Goal: Transaction & Acquisition: Purchase product/service

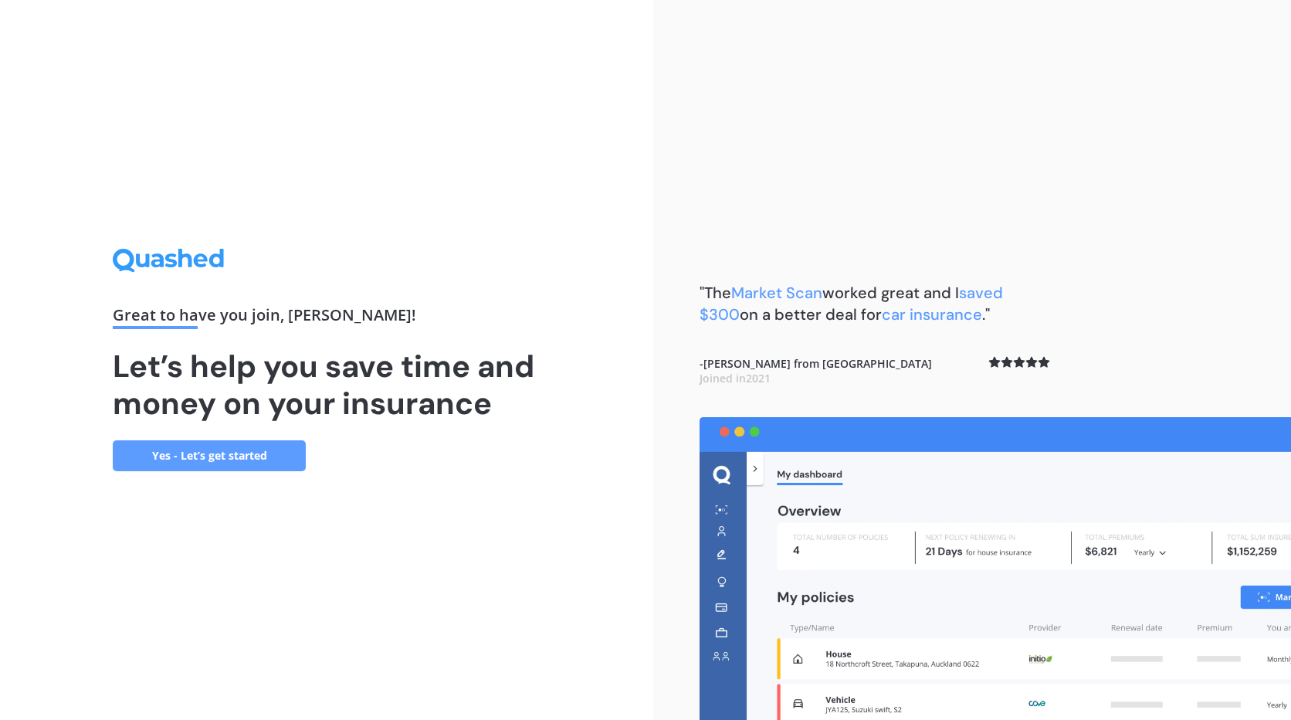
click at [225, 460] on link "Yes - Let’s get started" at bounding box center [209, 455] width 193 height 31
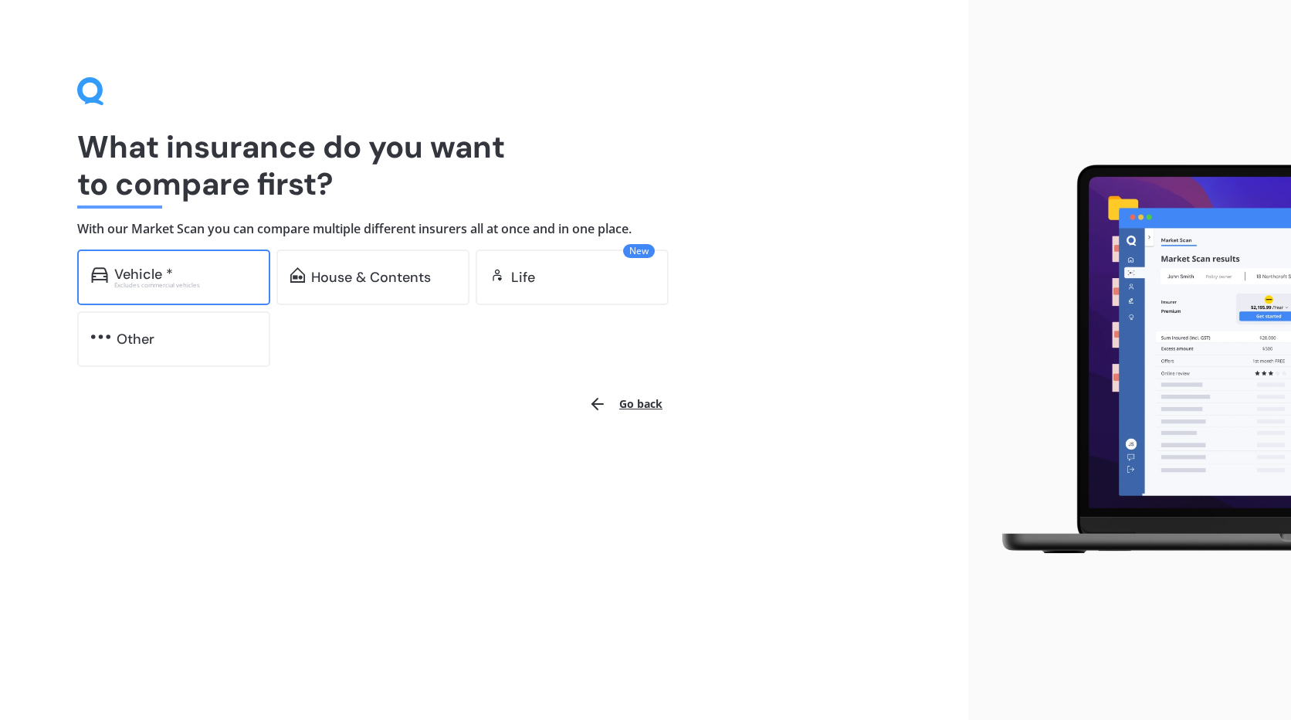
click at [210, 277] on div "Vehicle *" at bounding box center [185, 273] width 142 height 15
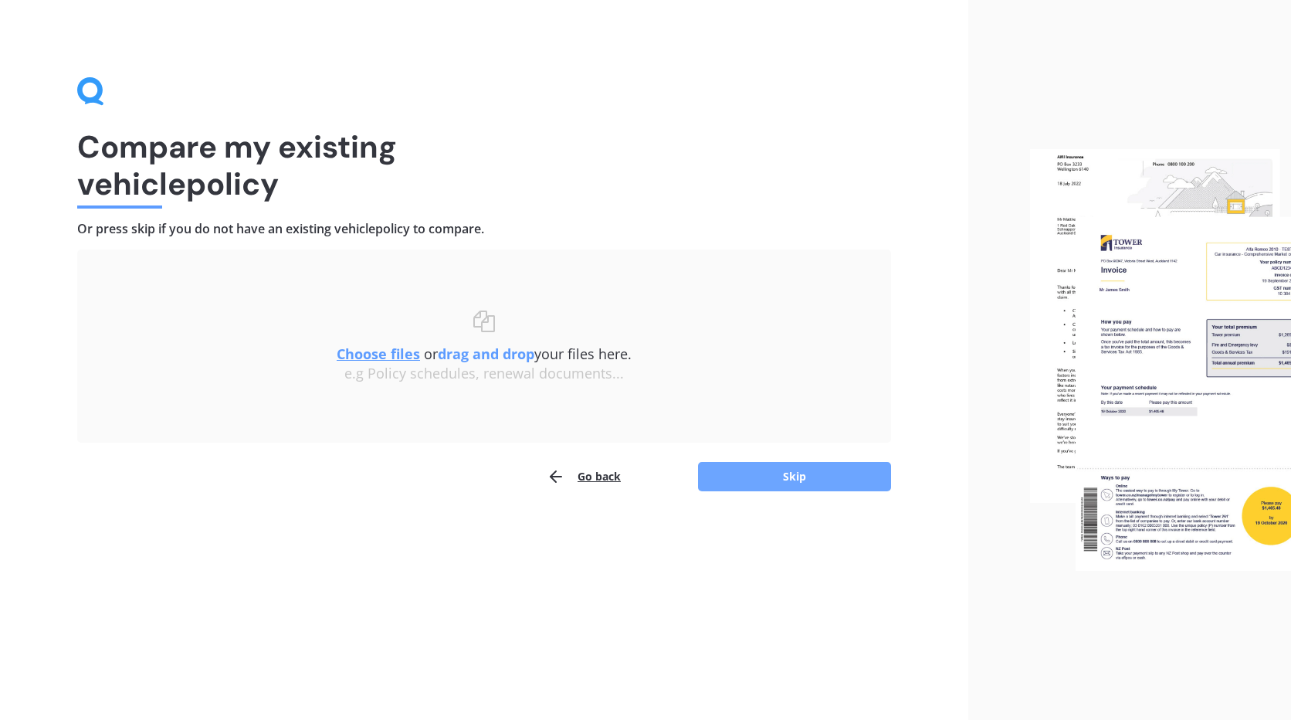
click at [812, 470] on button "Skip" at bounding box center [794, 476] width 193 height 29
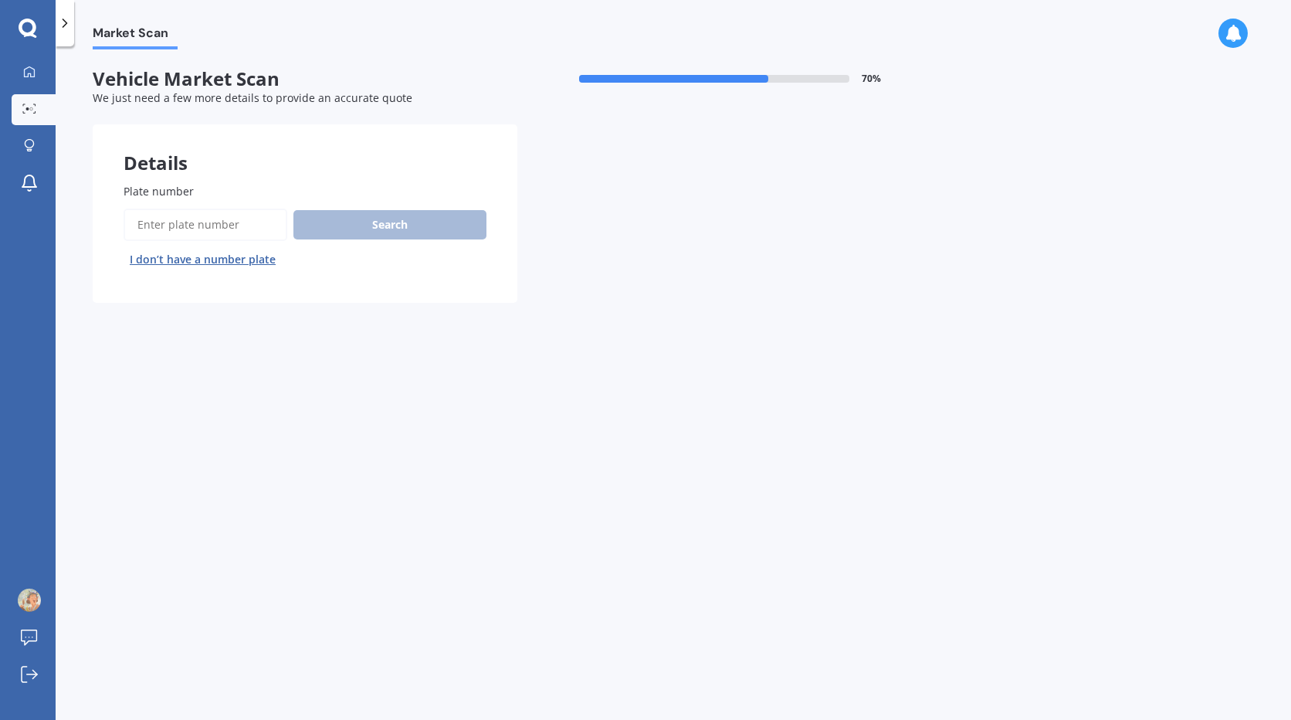
click at [197, 255] on button "I don’t have a number plate" at bounding box center [203, 259] width 158 height 25
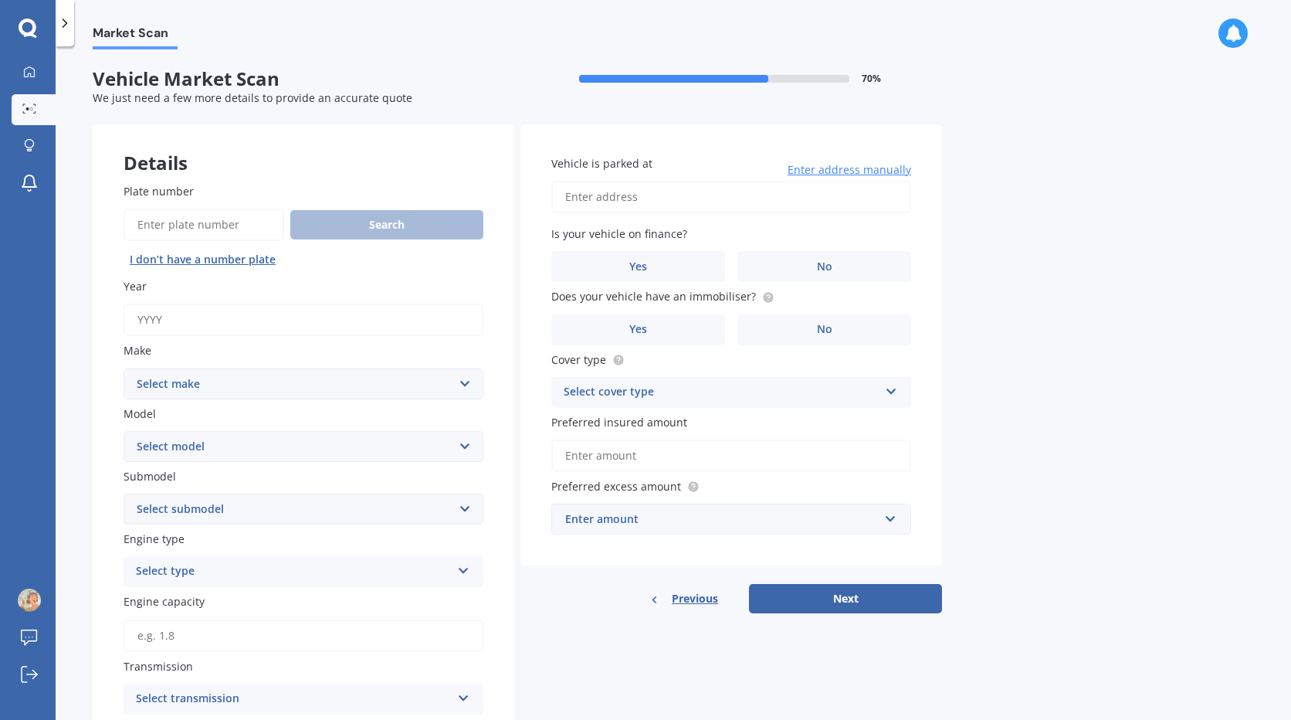
click at [185, 319] on input "Year" at bounding box center [304, 319] width 360 height 32
type input "2012"
click at [211, 381] on select "Select make AC ALFA ROMEO ASTON [PERSON_NAME] AUDI AUSTIN BEDFORD Bentley BMW B…" at bounding box center [304, 383] width 360 height 31
select select "HONDA"
click at [124, 368] on select "Select make AC ALFA ROMEO ASTON [PERSON_NAME] AUDI AUSTIN BEDFORD Bentley BMW B…" at bounding box center [304, 383] width 360 height 31
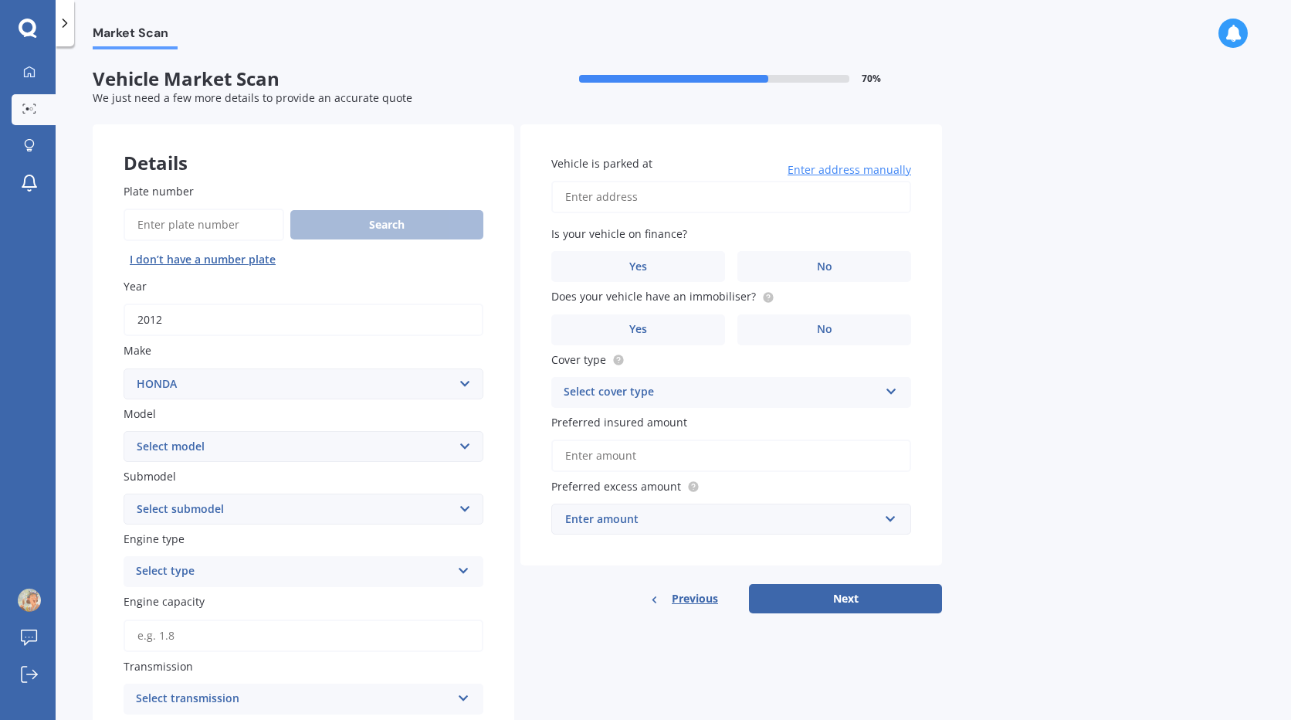
click at [213, 446] on select "Select model Accord Acty Acura Airwave Ascot Avancier Beat Capa City Civic Conc…" at bounding box center [304, 446] width 360 height 31
select select "CRX"
click at [124, 431] on select "Select model Accord Acty Acura Airwave Ascot Avancier Beat Capa City Civic Conc…" at bounding box center [304, 446] width 360 height 31
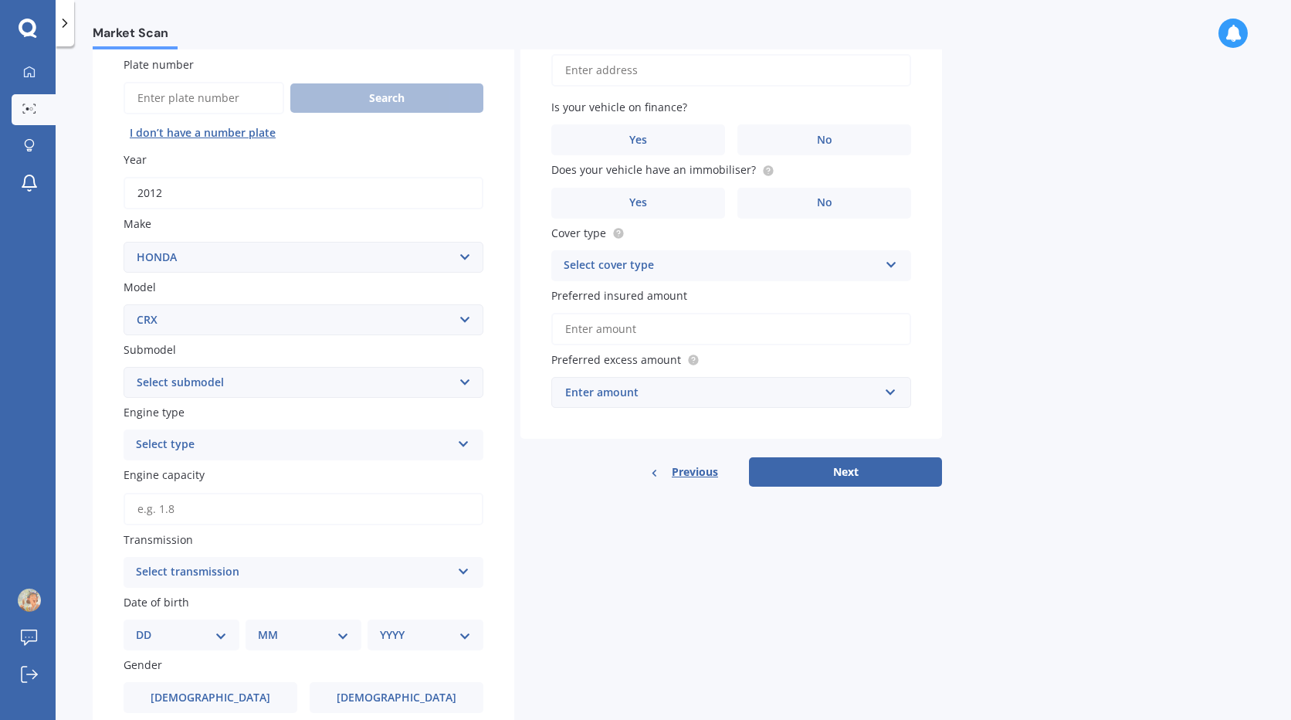
scroll to position [154, 0]
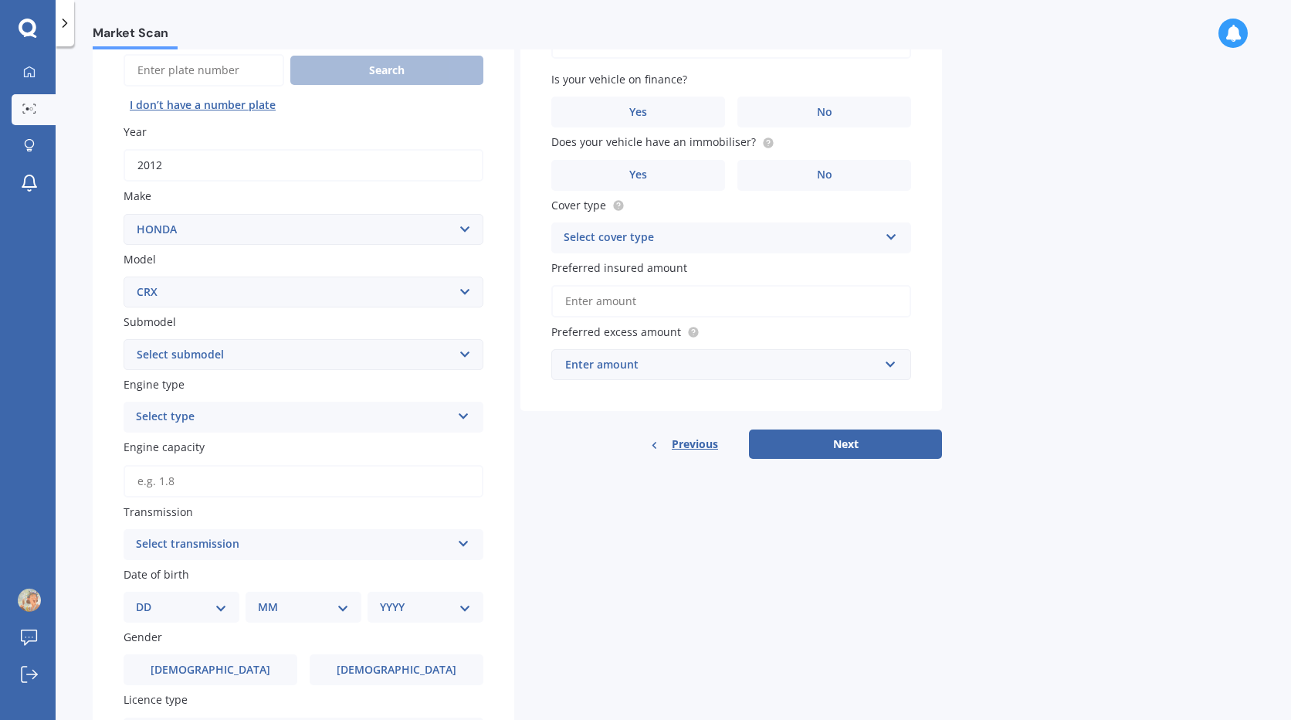
click at [250, 357] on select "Select submodel (All)" at bounding box center [304, 354] width 360 height 31
select select "(ALL)"
click at [124, 339] on select "Select submodel (All)" at bounding box center [304, 354] width 360 height 31
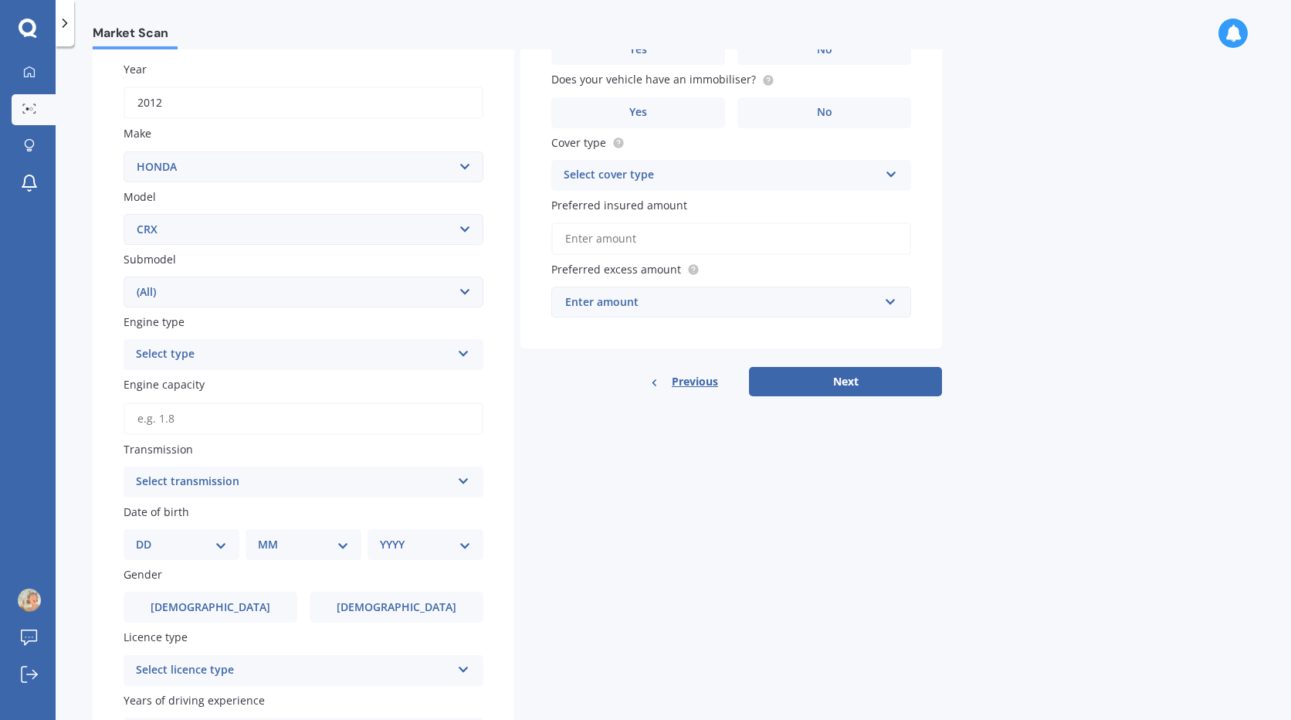
scroll to position [309, 0]
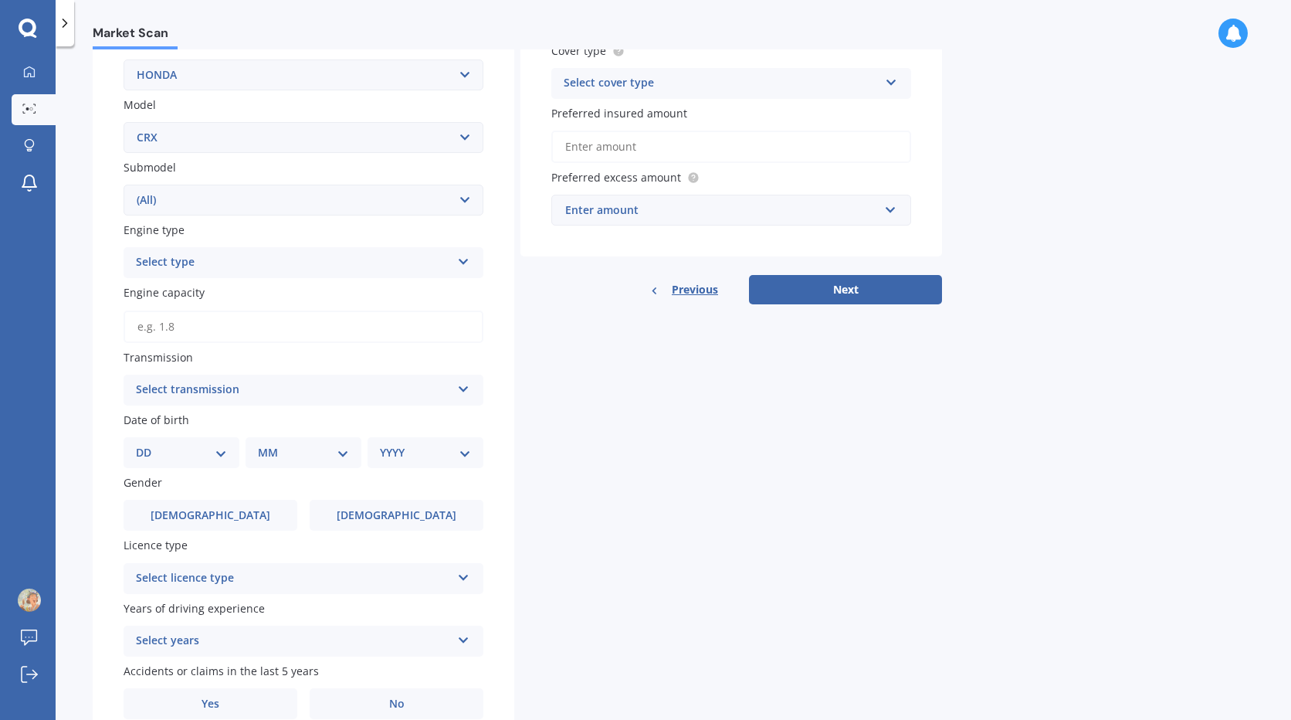
click at [195, 267] on div "Select type" at bounding box center [293, 262] width 315 height 19
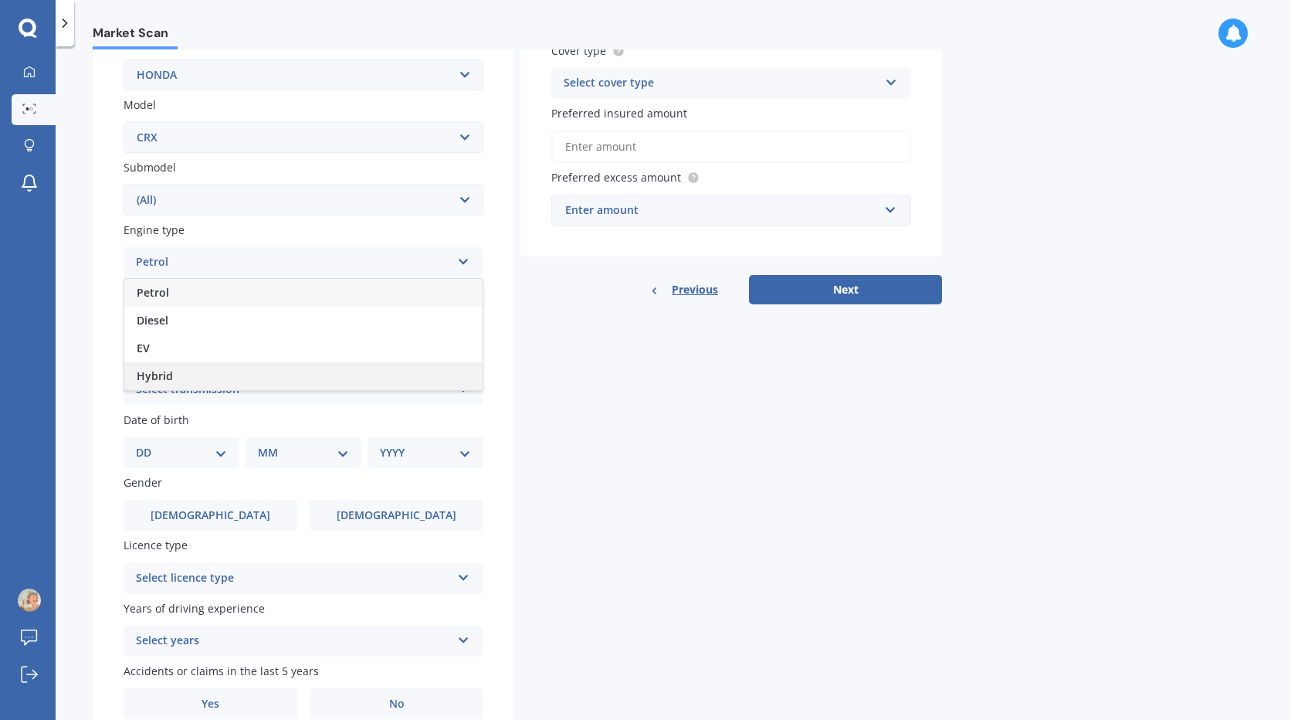
click at [171, 371] on span "Hybrid" at bounding box center [155, 375] width 36 height 15
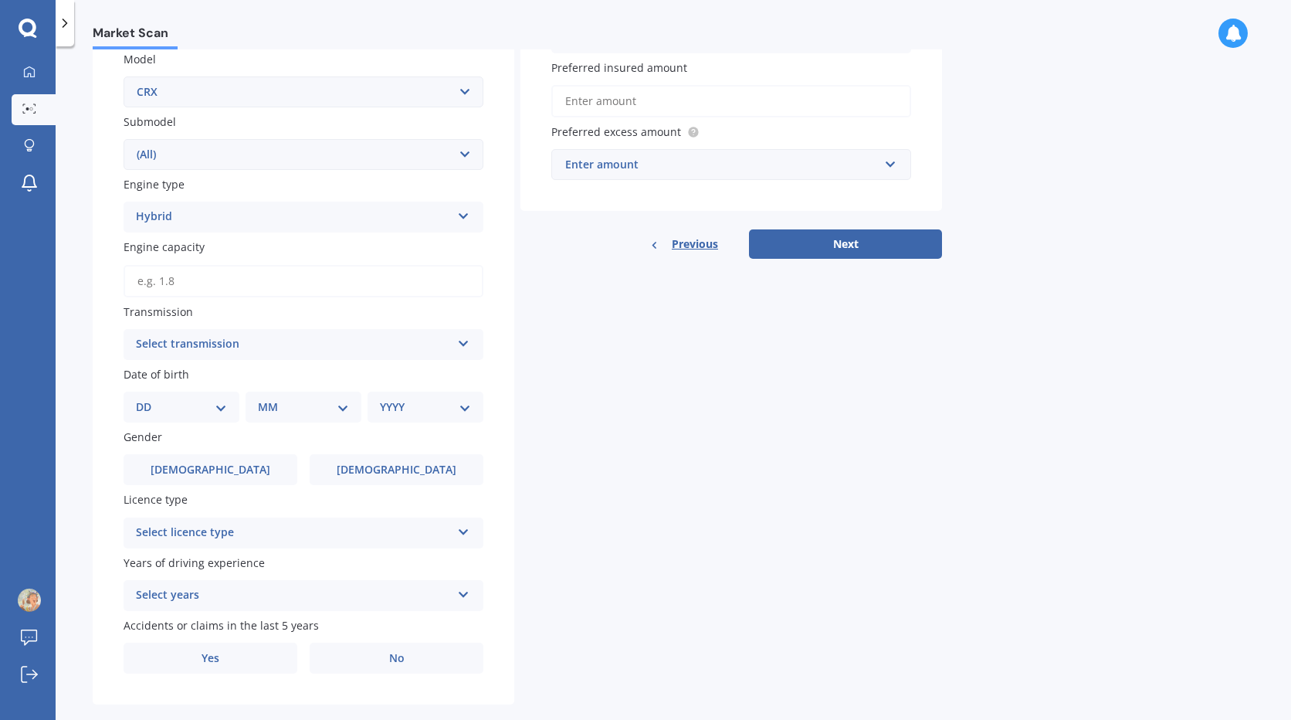
scroll to position [379, 0]
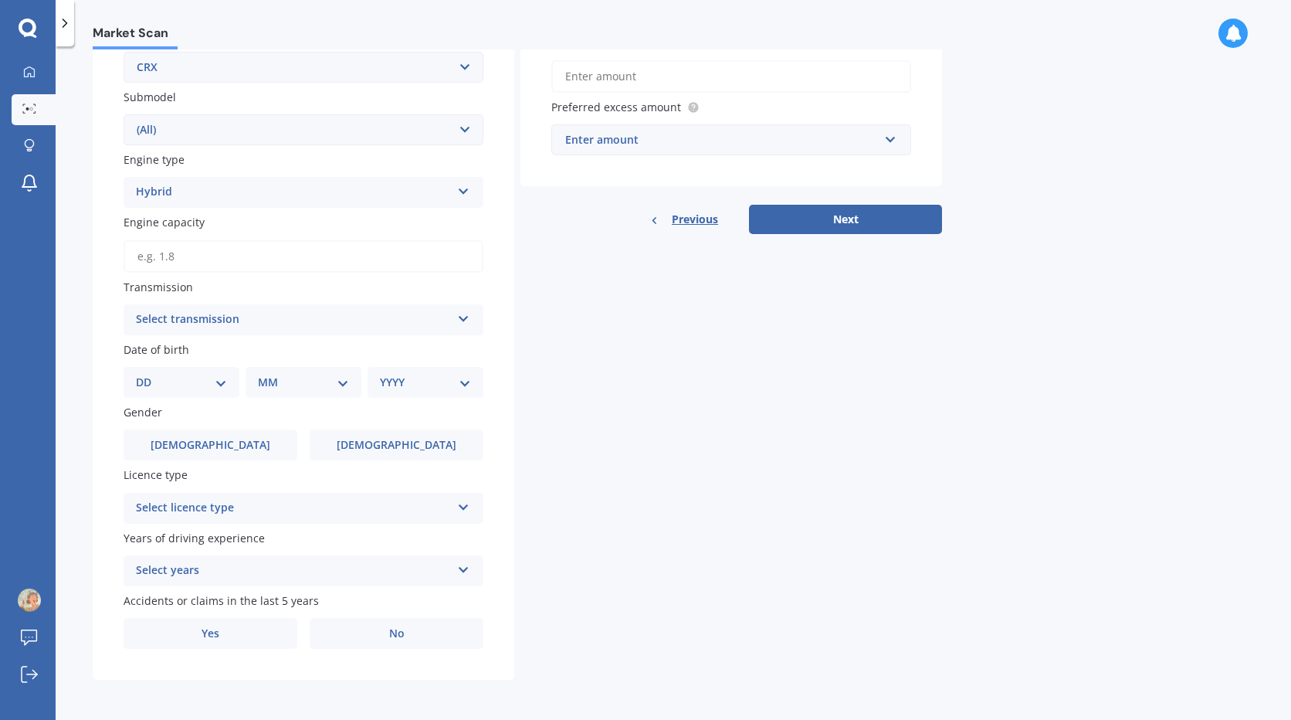
click at [153, 257] on input "Engine capacity" at bounding box center [304, 256] width 360 height 32
type input "1.5"
click at [224, 318] on div "Select transmission" at bounding box center [293, 319] width 315 height 19
click at [204, 351] on div "Auto" at bounding box center [303, 350] width 358 height 28
click at [185, 383] on select "DD 01 02 03 04 05 06 07 08 09 10 11 12 13 14 15 16 17 18 19 20 21 22 23 24 25 2…" at bounding box center [181, 382] width 91 height 17
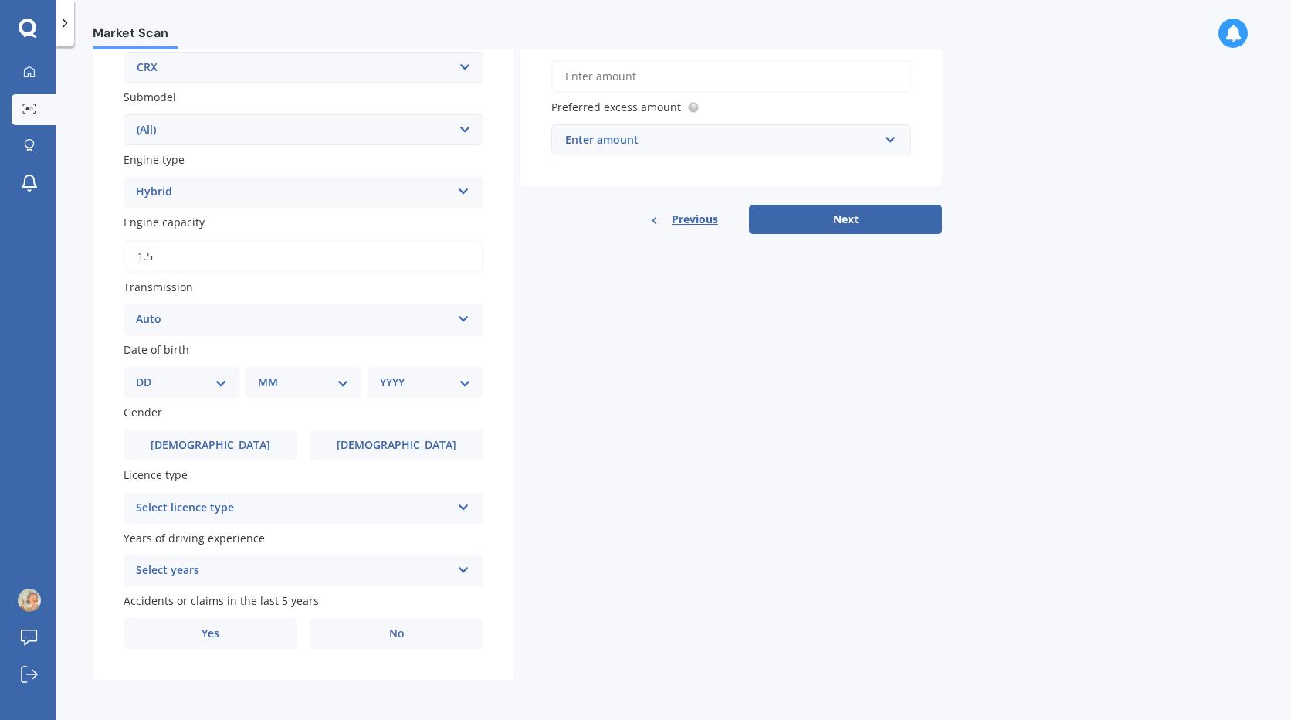
select select "03"
click at [148, 374] on select "DD 01 02 03 04 05 06 07 08 09 10 11 12 13 14 15 16 17 18 19 20 21 22 23 24 25 2…" at bounding box center [181, 382] width 91 height 17
click at [310, 375] on select "MM 01 02 03 04 05 06 07 08 09 10 11 12" at bounding box center [306, 382] width 85 height 17
select select "10"
click at [264, 374] on select "MM 01 02 03 04 05 06 07 08 09 10 11 12" at bounding box center [306, 382] width 85 height 17
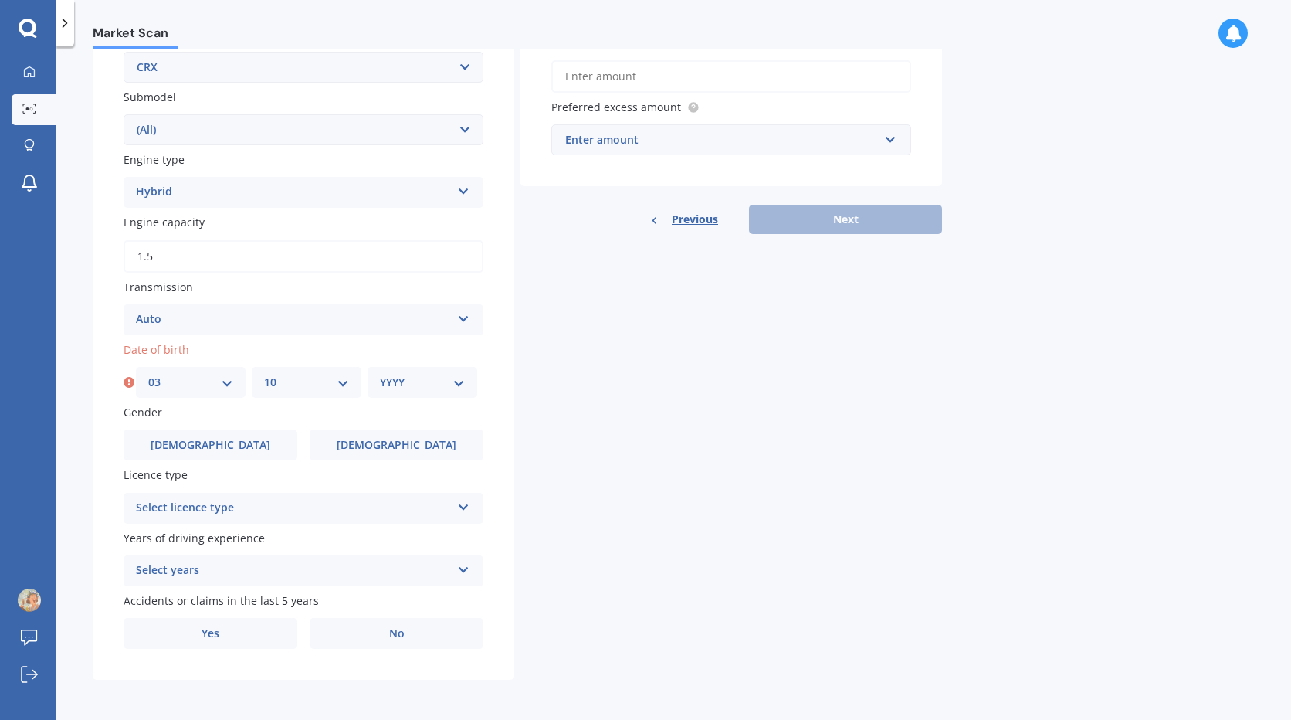
click at [396, 380] on select "YYYY 2025 2024 2023 2022 2021 2020 2019 2018 2017 2016 2015 2014 2013 2012 2011…" at bounding box center [422, 382] width 85 height 17
select select "1996"
click at [380, 374] on select "YYYY 2025 2024 2023 2022 2021 2020 2019 2018 2017 2016 2015 2014 2013 2012 2011…" at bounding box center [422, 382] width 85 height 17
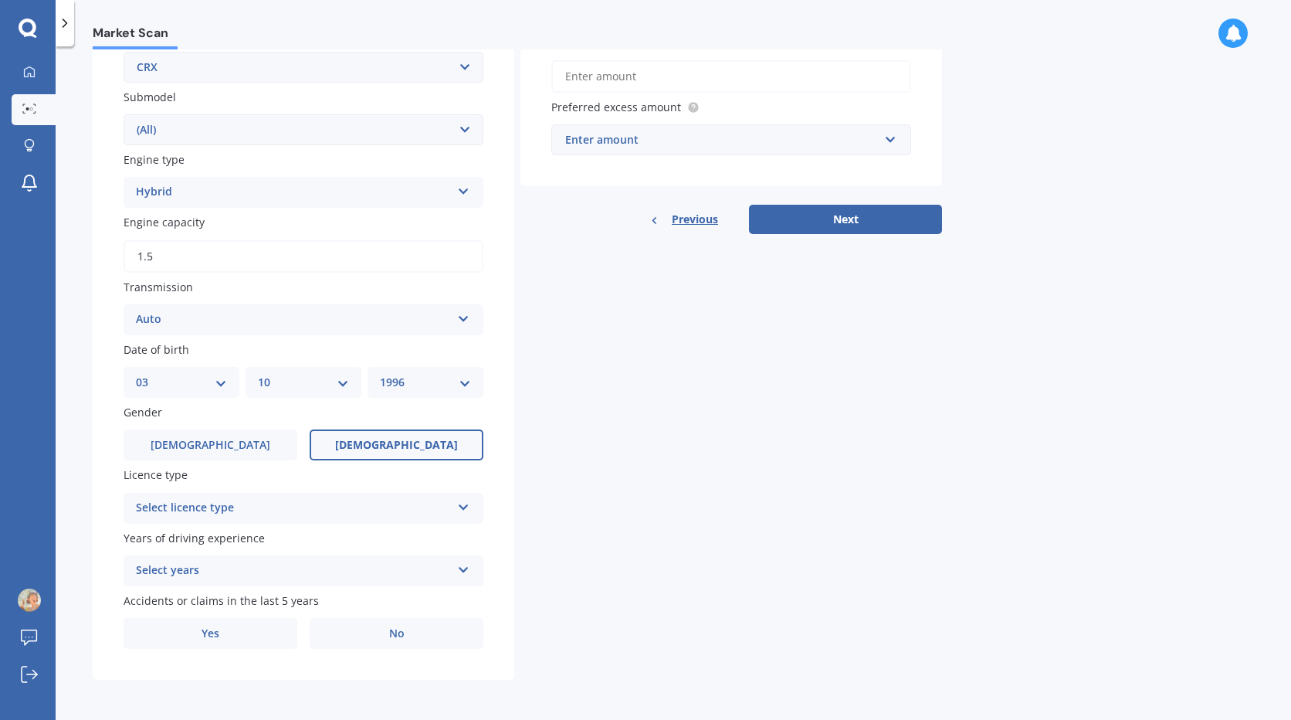
click at [398, 451] on span "[DEMOGRAPHIC_DATA]" at bounding box center [396, 445] width 123 height 13
click at [0, 0] on input "[DEMOGRAPHIC_DATA]" at bounding box center [0, 0] width 0 height 0
click at [205, 507] on div "Select licence type" at bounding box center [293, 508] width 315 height 19
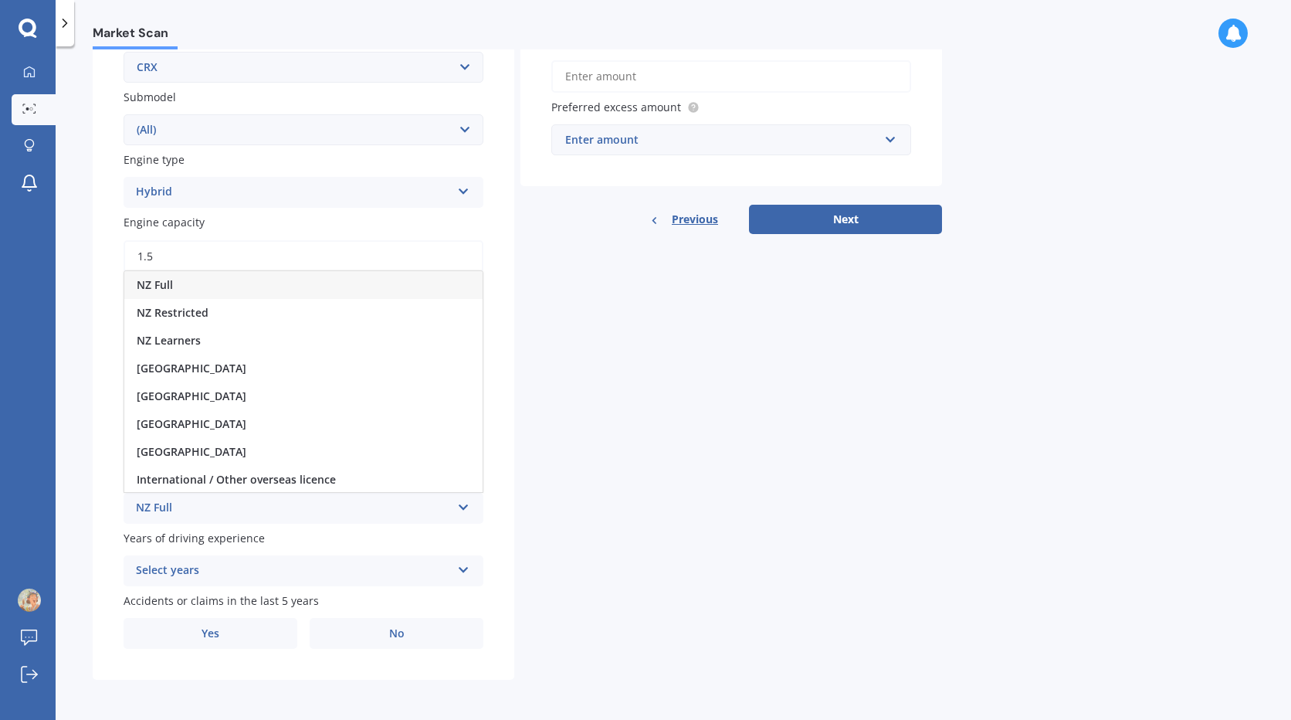
click at [188, 286] on div "NZ Full" at bounding box center [303, 285] width 358 height 28
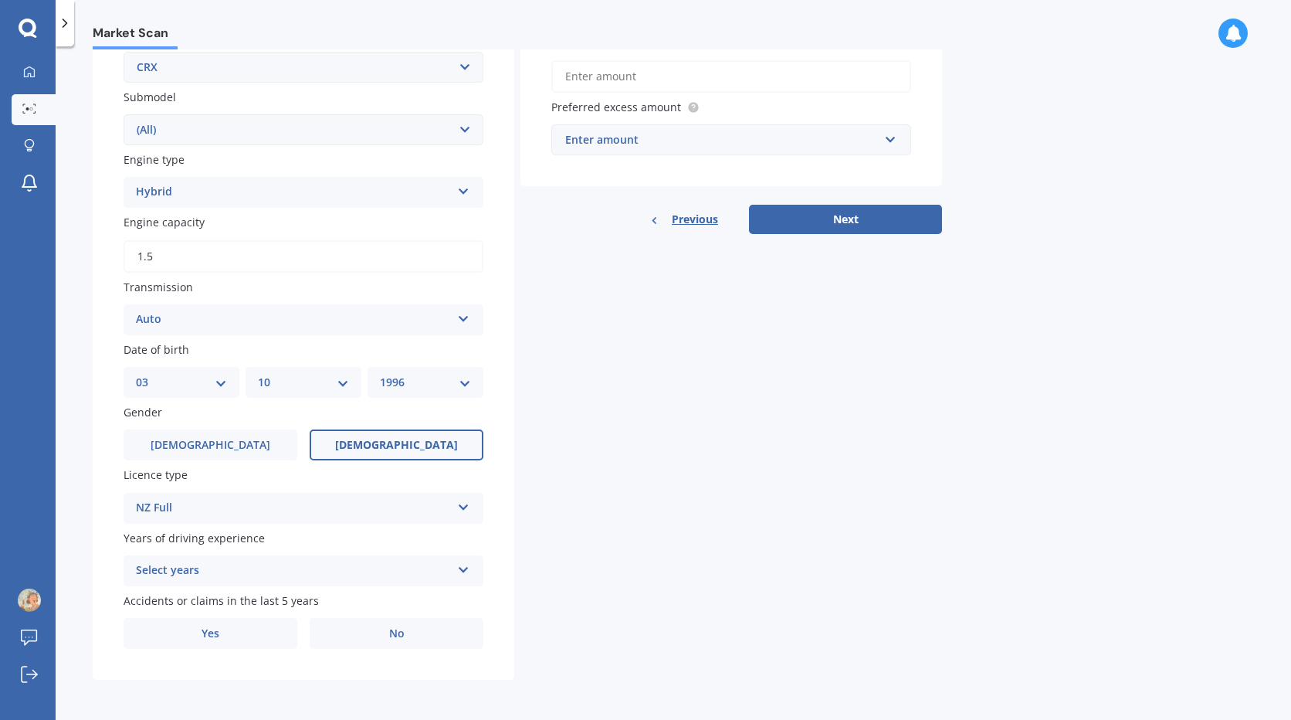
click at [216, 566] on div "Select years" at bounding box center [293, 570] width 315 height 19
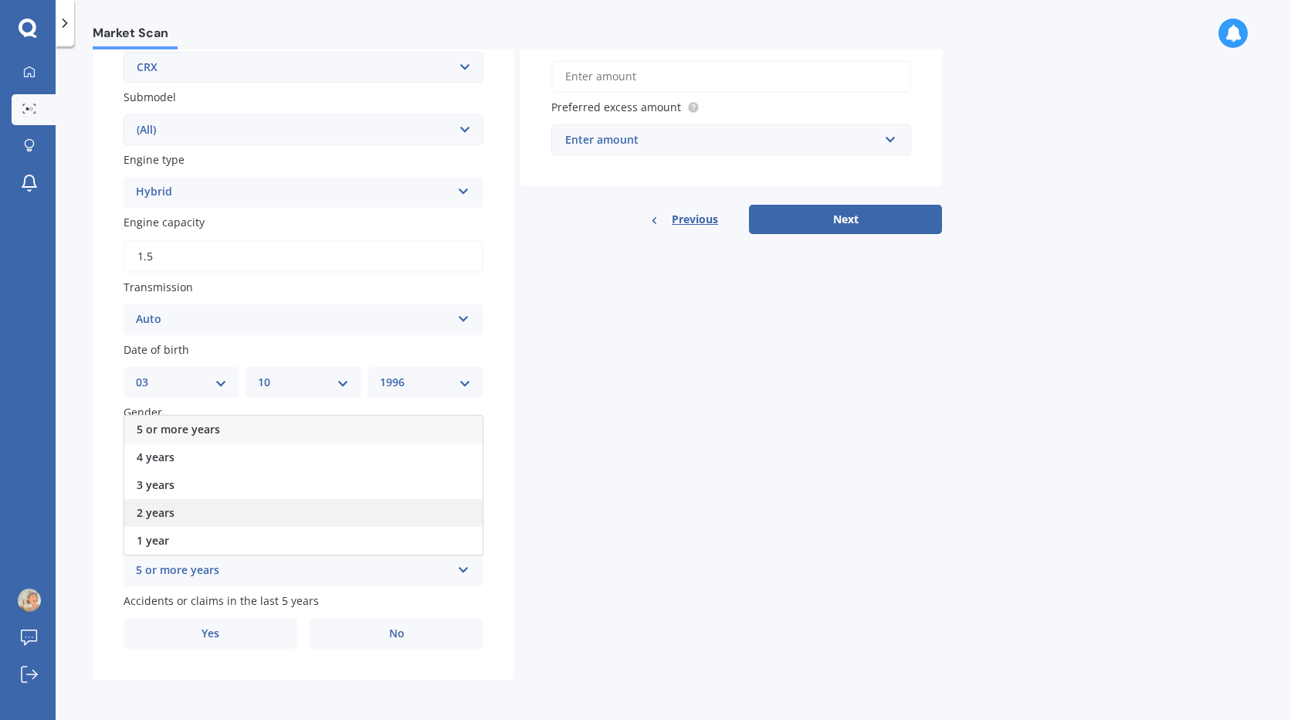
click at [187, 508] on div "2 years" at bounding box center [303, 513] width 358 height 28
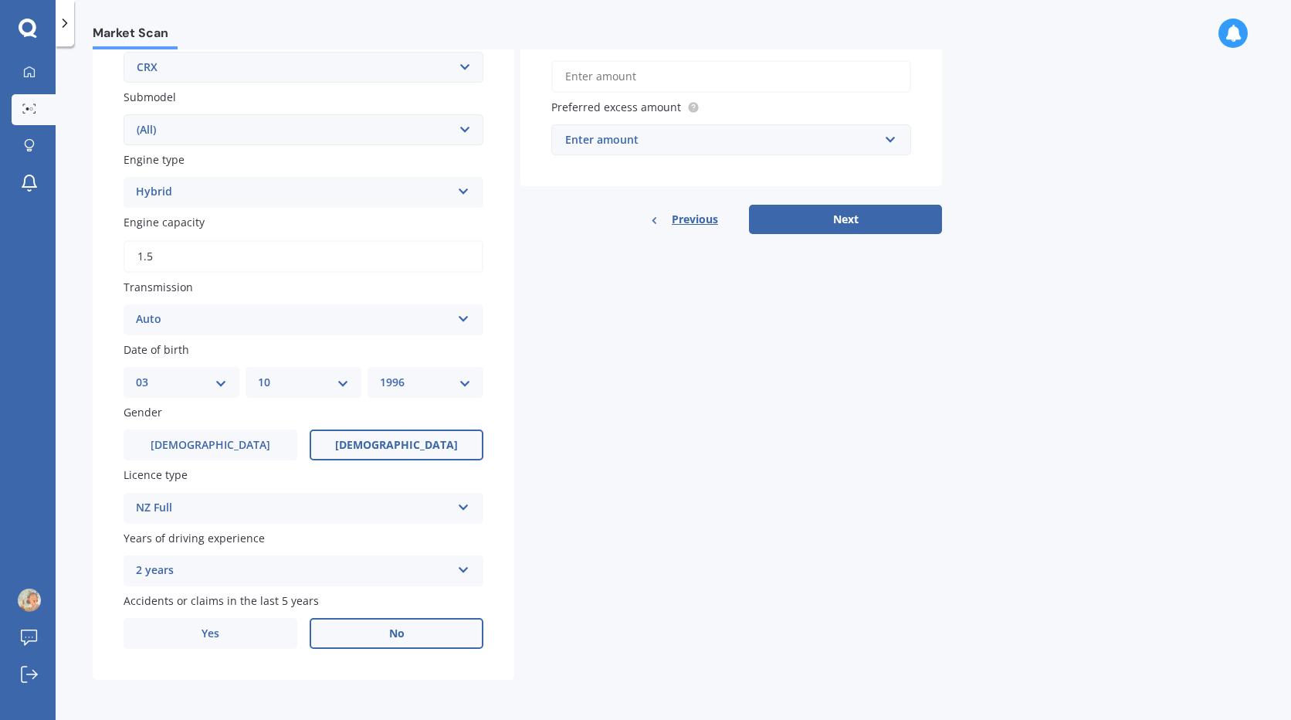
click at [389, 639] on span "No" at bounding box center [396, 633] width 15 height 13
click at [0, 0] on input "No" at bounding box center [0, 0] width 0 height 0
click at [619, 80] on input "Preferred insured amount" at bounding box center [731, 76] width 360 height 32
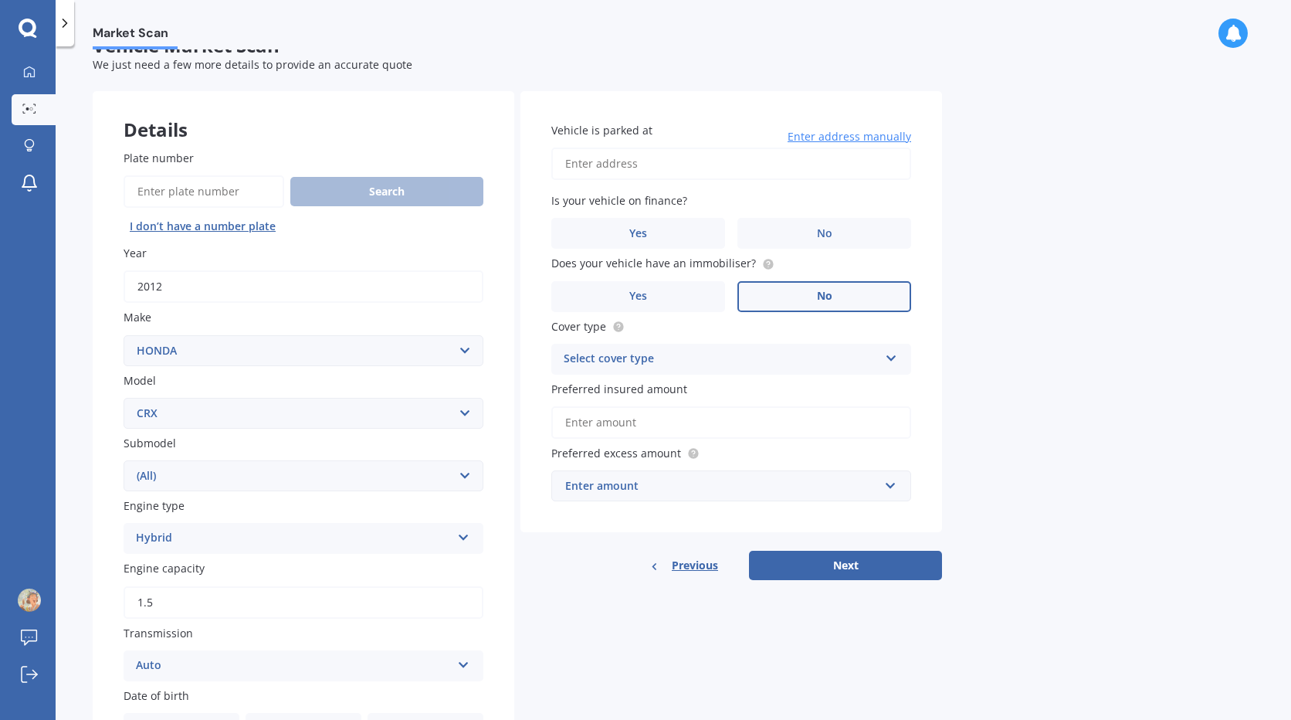
scroll to position [0, 0]
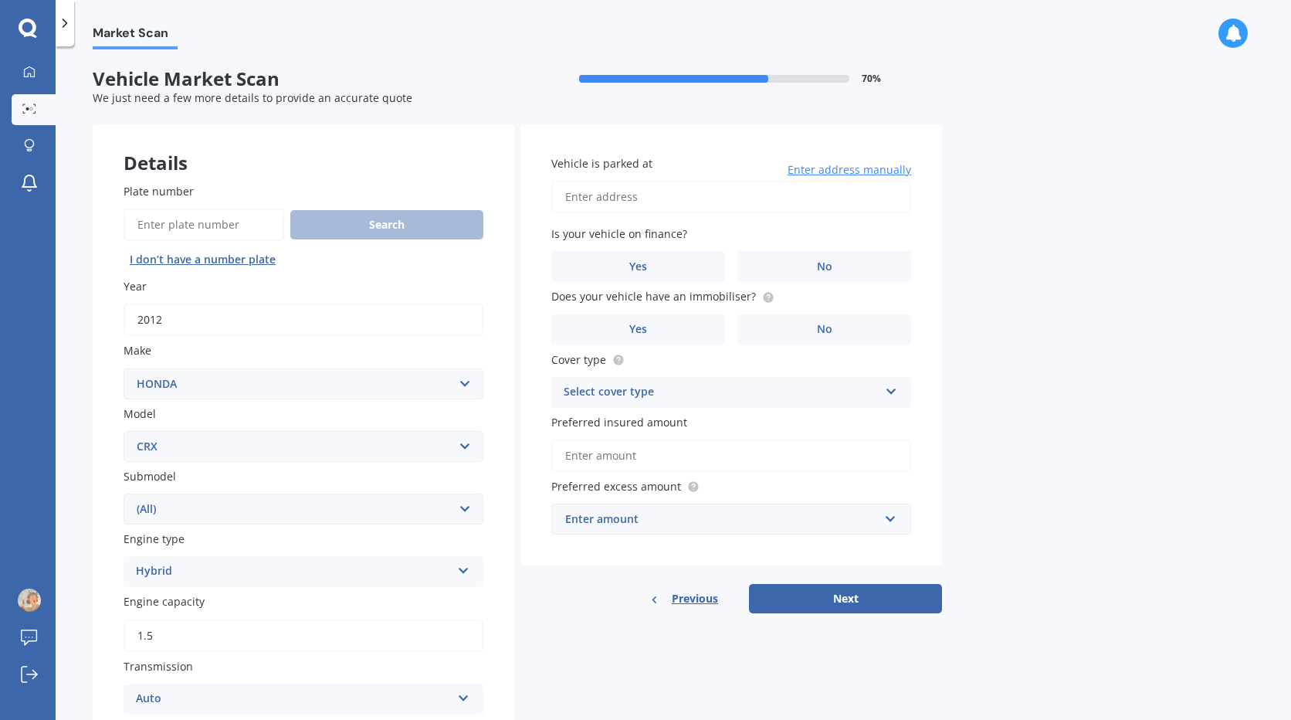
click at [602, 201] on input "Vehicle is parked at" at bounding box center [731, 197] width 360 height 32
type input "[STREET_ADDRESS]"
click at [824, 266] on span "No" at bounding box center [824, 266] width 15 height 13
click at [0, 0] on input "No" at bounding box center [0, 0] width 0 height 0
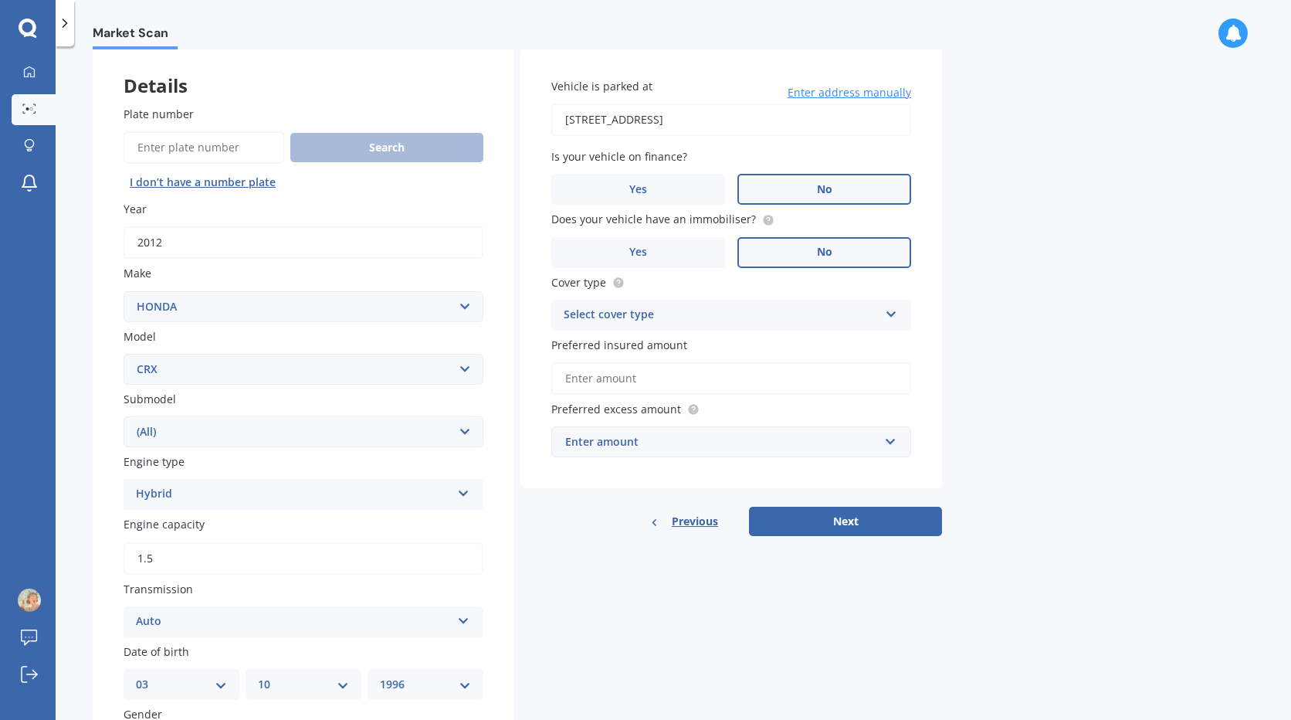
click at [845, 259] on label "No" at bounding box center [824, 252] width 174 height 31
click at [0, 0] on input "No" at bounding box center [0, 0] width 0 height 0
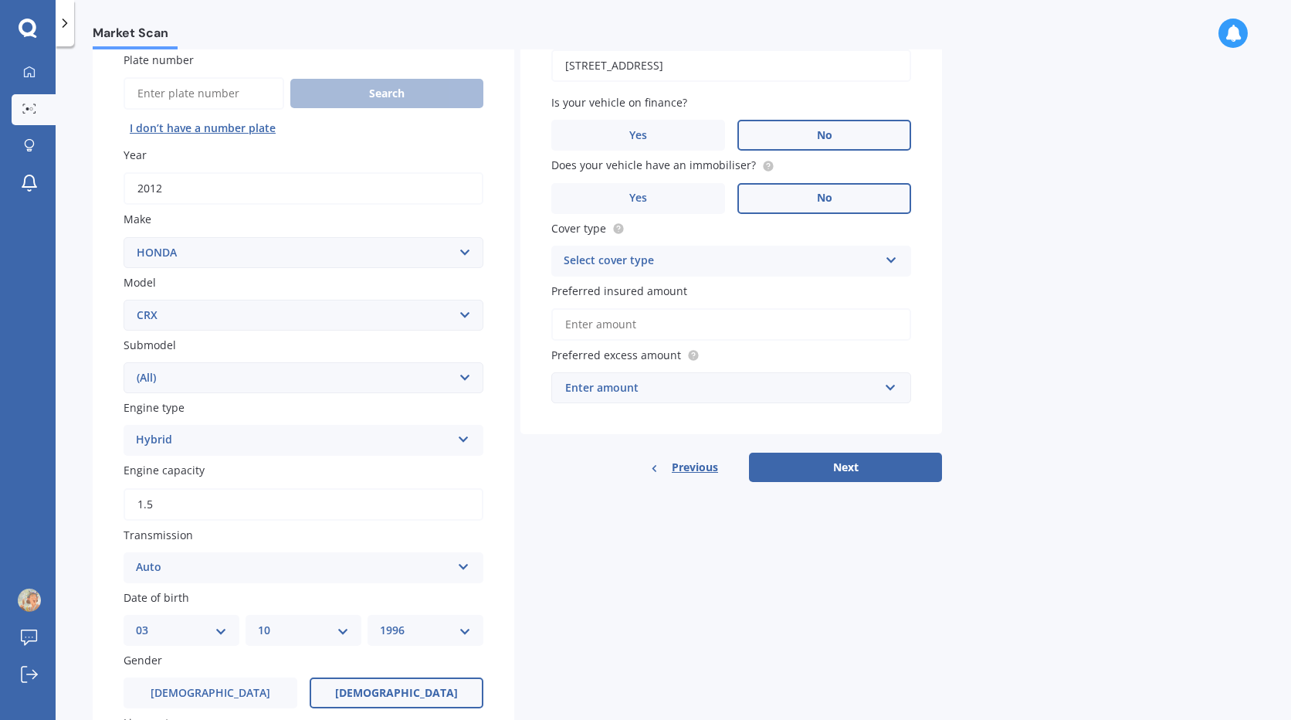
scroll to position [154, 0]
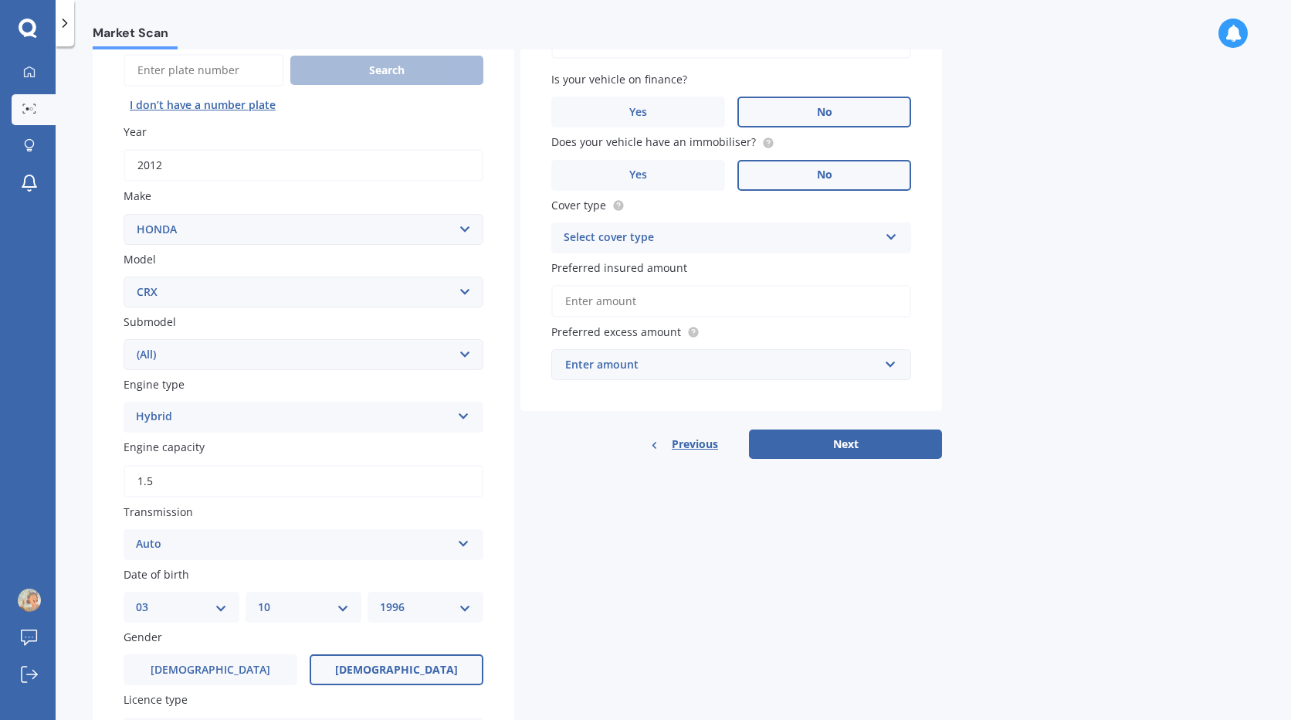
click at [851, 247] on div "Select cover type Comprehensive Third Party, Fire & Theft Third Party" at bounding box center [731, 237] width 360 height 31
click at [678, 263] on div "Comprehensive" at bounding box center [731, 268] width 358 height 28
click at [679, 307] on input "Preferred insured amount" at bounding box center [731, 301] width 360 height 32
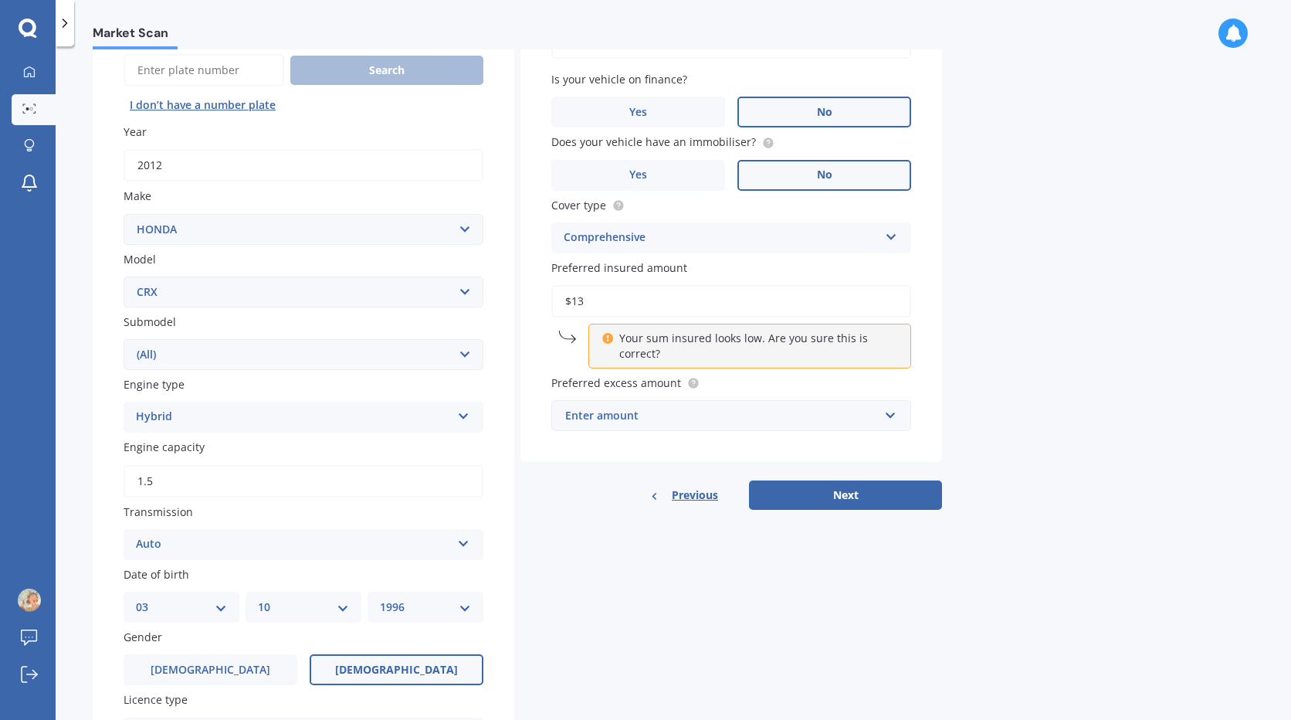
type input "$1"
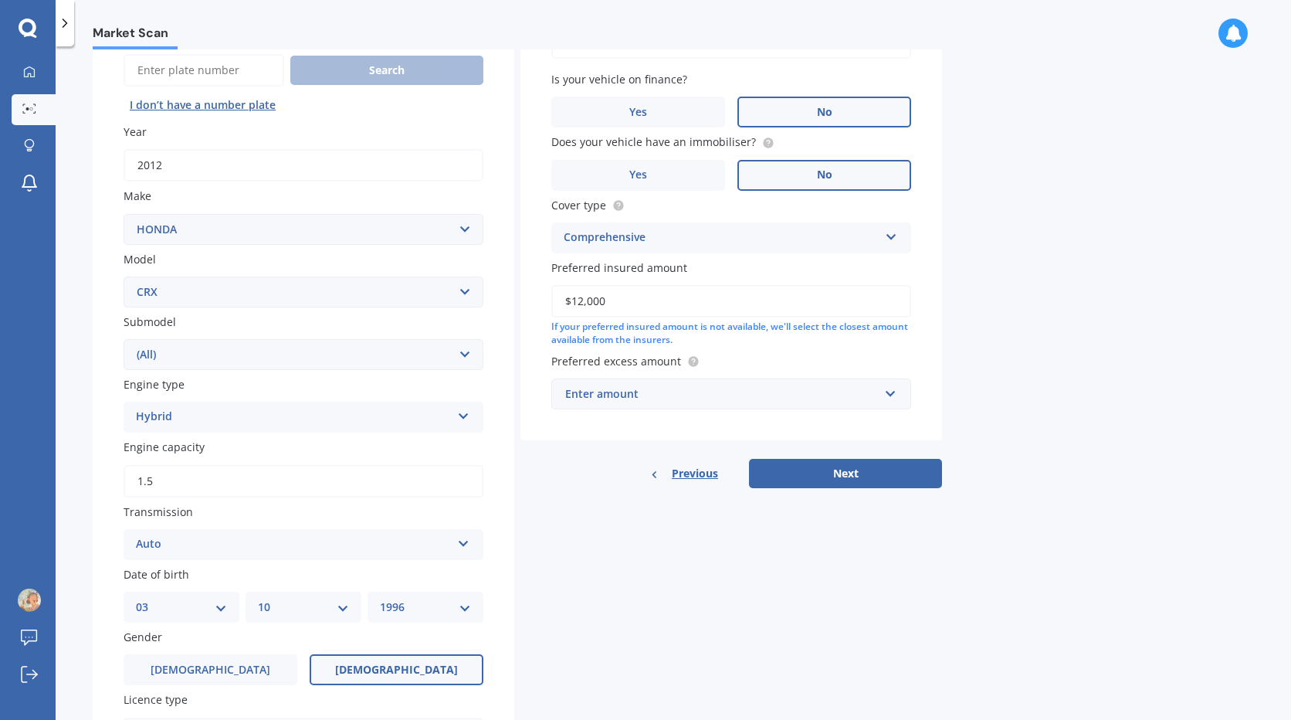
type input "$12,000"
click at [757, 403] on input "text" at bounding box center [726, 393] width 346 height 29
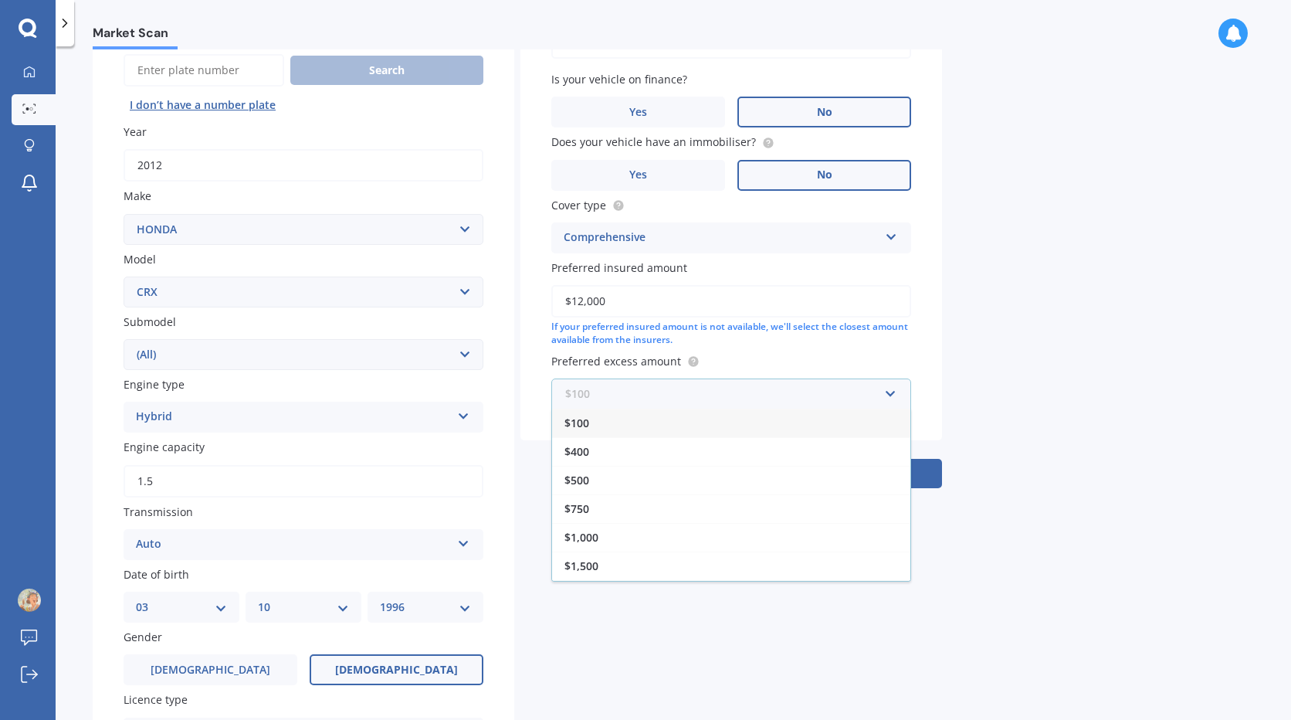
click at [771, 395] on input "text" at bounding box center [726, 393] width 346 height 29
click at [893, 388] on input "text" at bounding box center [726, 393] width 346 height 29
click at [1025, 382] on div "Market Scan Vehicle Market Scan 70 % We just need a few more details to provide…" at bounding box center [673, 385] width 1235 height 673
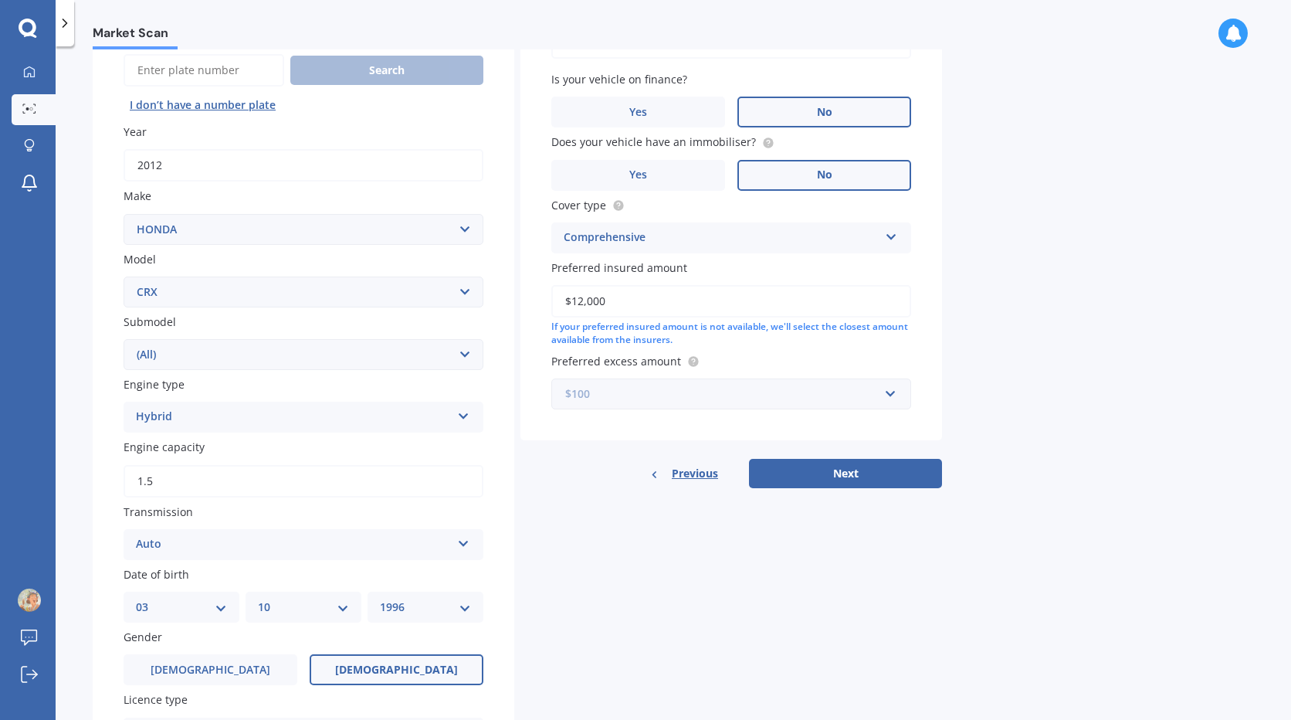
click at [886, 395] on input "text" at bounding box center [726, 393] width 346 height 29
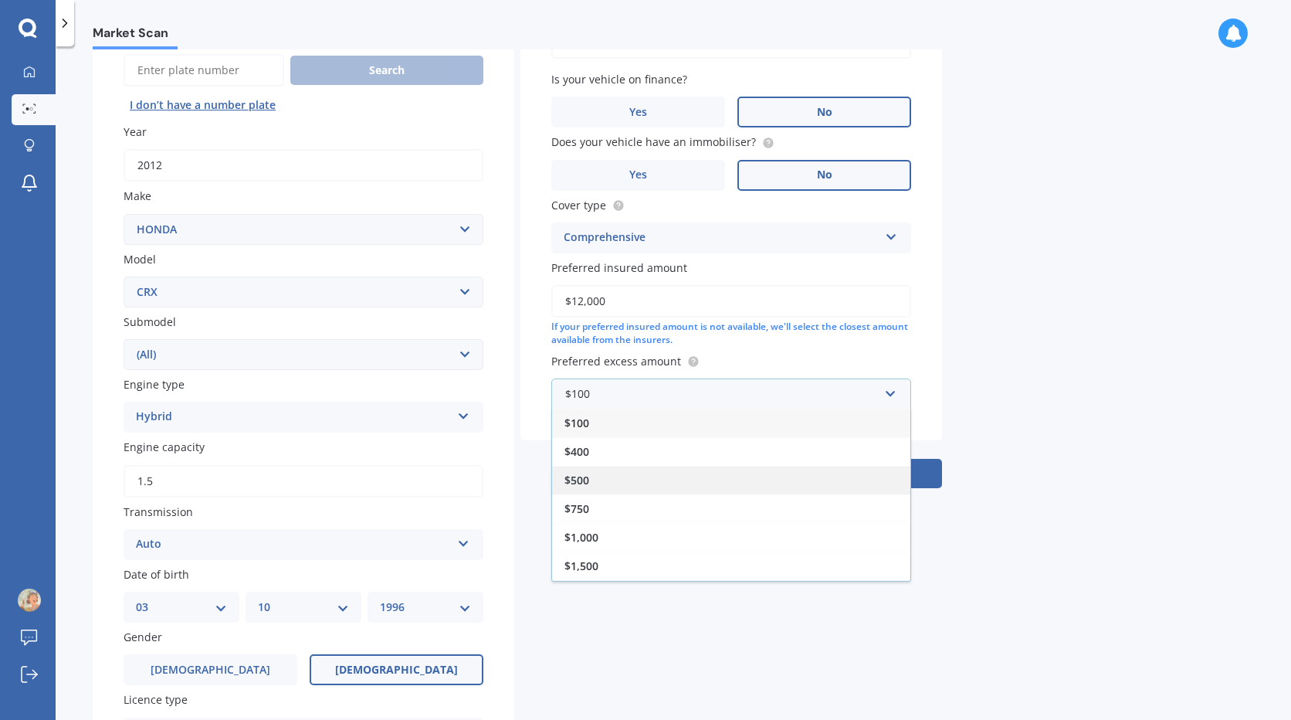
click at [620, 483] on div "$500" at bounding box center [731, 480] width 358 height 29
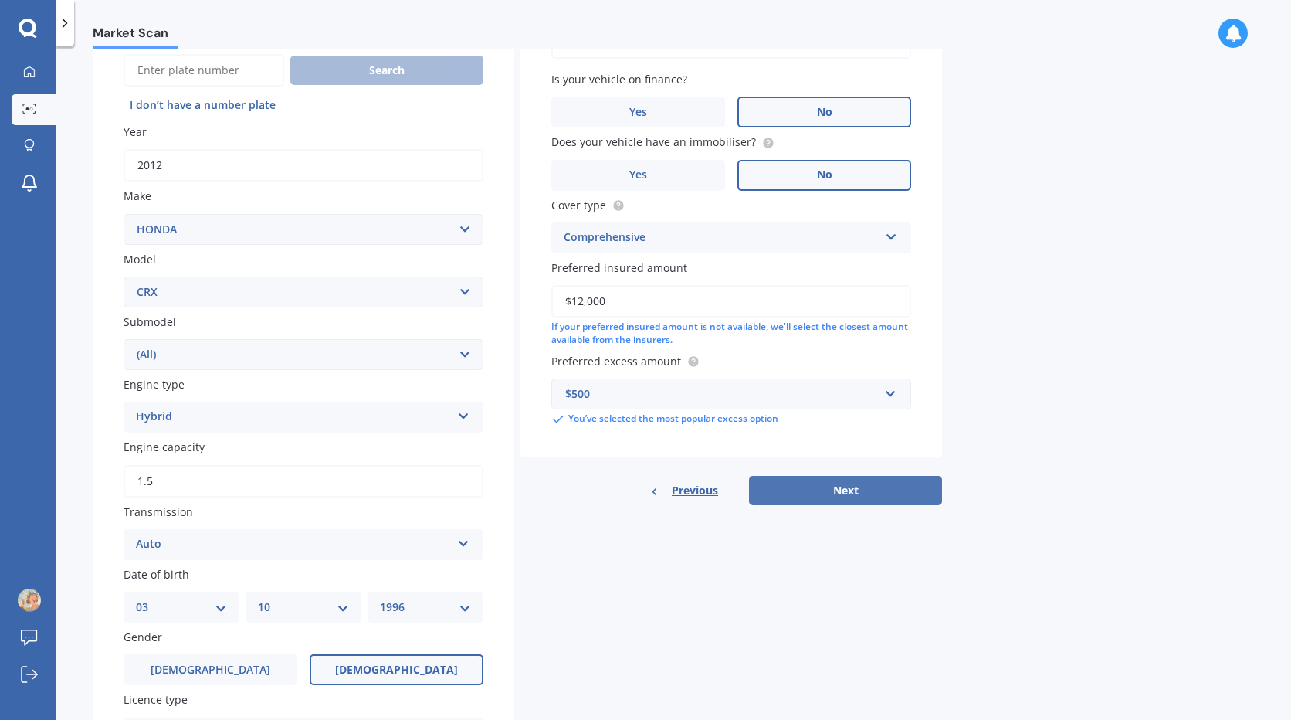
click at [843, 491] on button "Next" at bounding box center [845, 490] width 193 height 29
select select "03"
select select "10"
select select "1996"
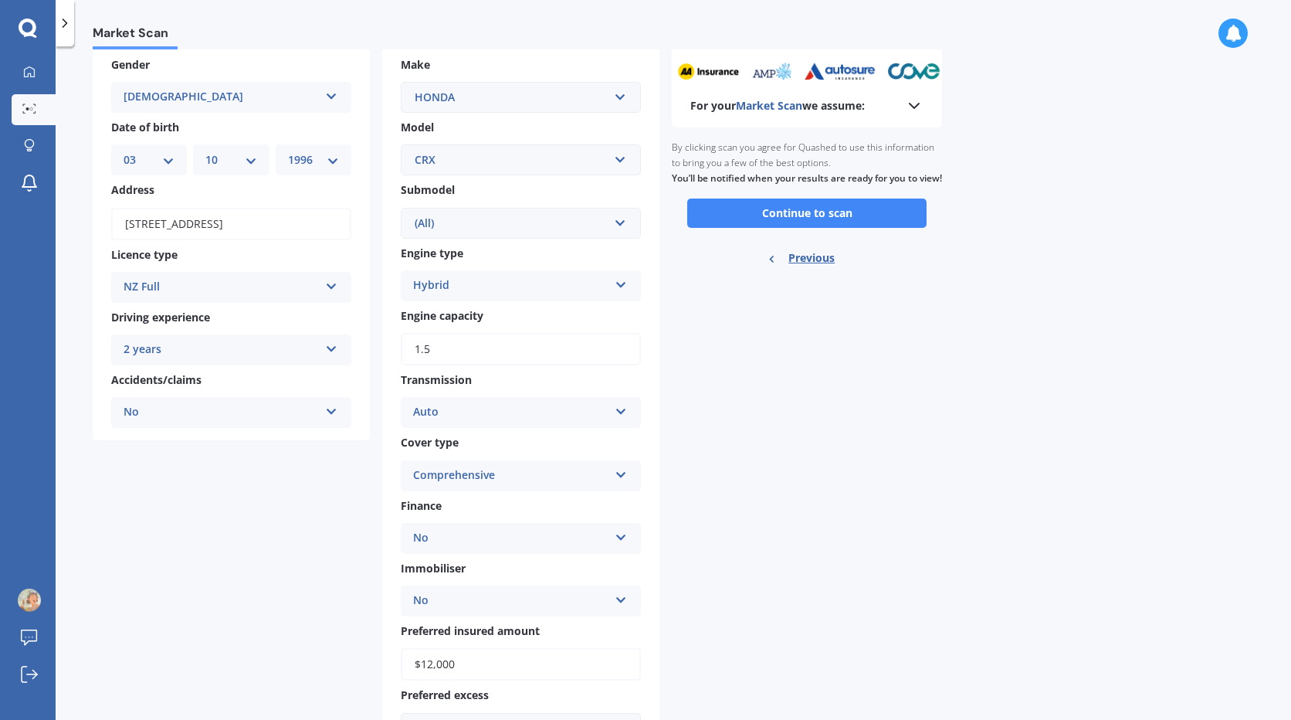
scroll to position [0, 0]
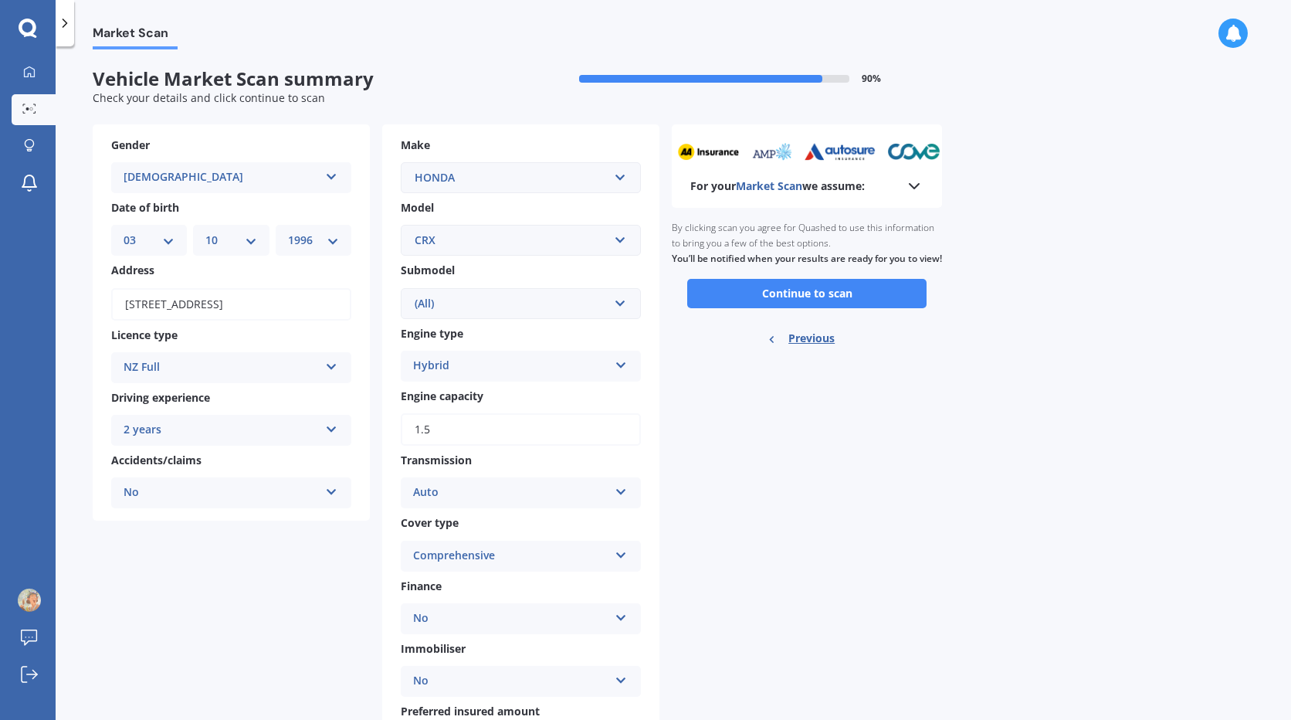
click at [918, 195] on div "For your Market Scan we assume:" at bounding box center [807, 165] width 270 height 83
click at [858, 305] on button "Continue to scan" at bounding box center [806, 293] width 239 height 29
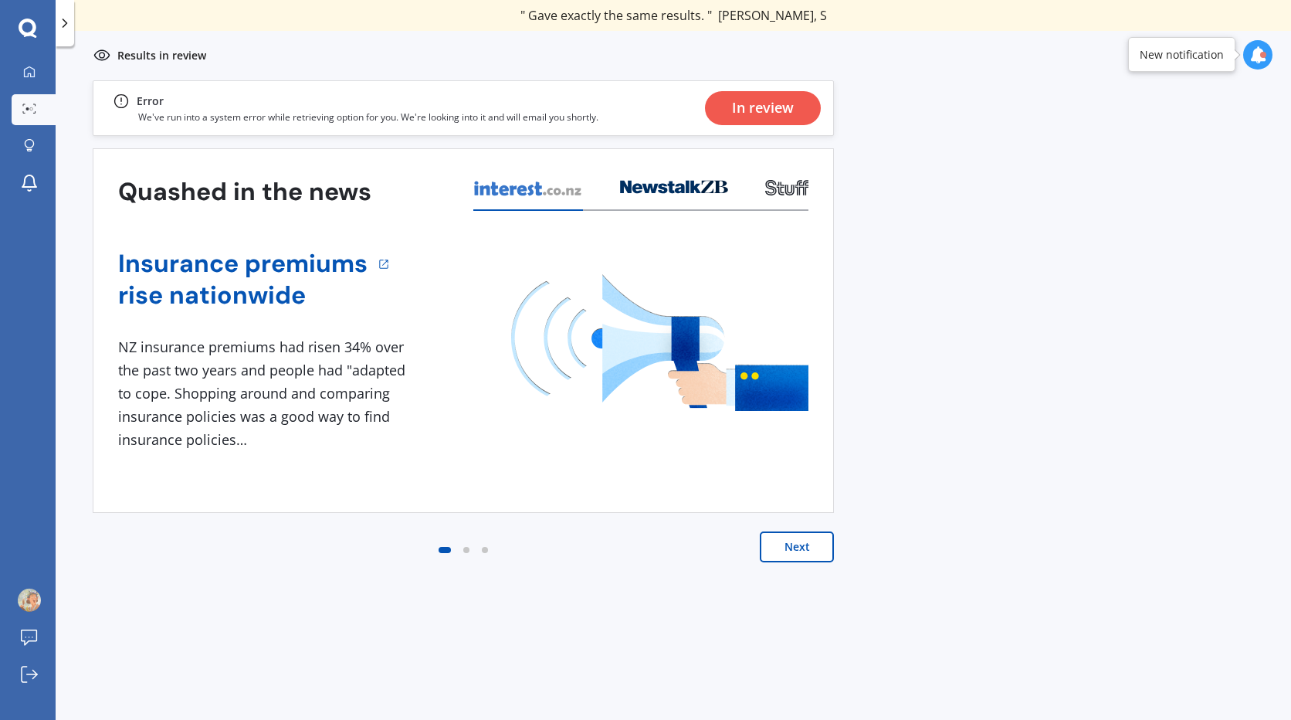
click at [782, 553] on button "Next" at bounding box center [797, 546] width 74 height 31
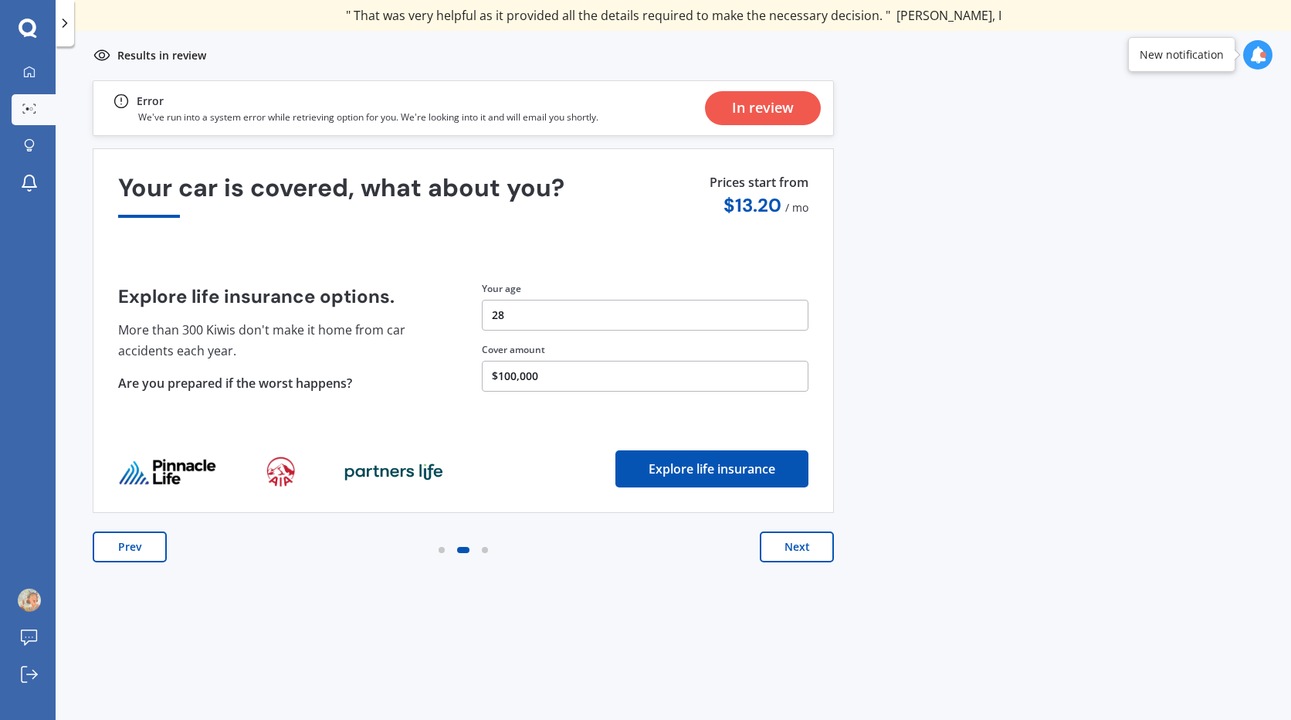
click at [785, 547] on button "Next" at bounding box center [797, 546] width 74 height 31
